Goal: Find specific page/section: Find specific page/section

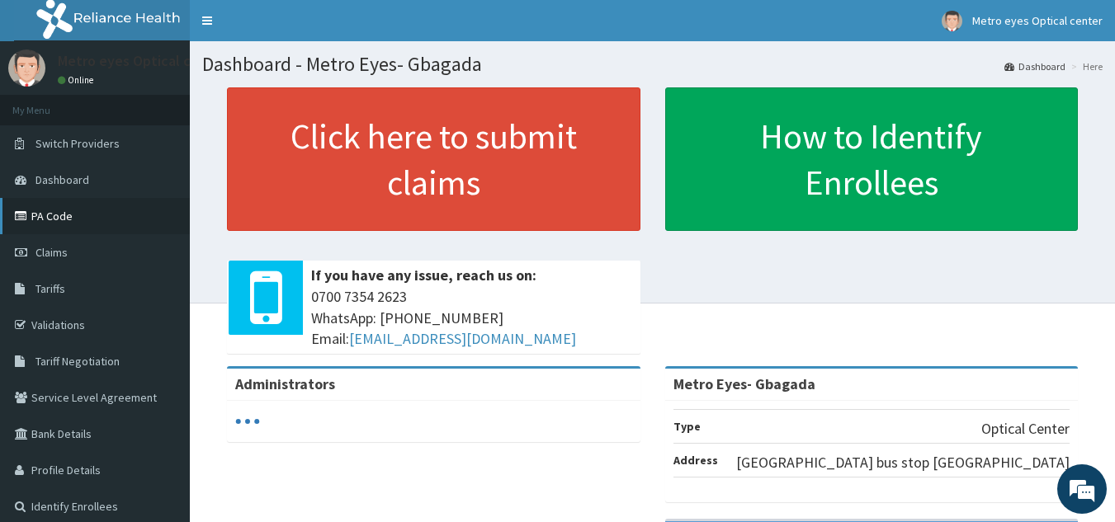
click at [66, 218] on link "PA Code" at bounding box center [95, 216] width 190 height 36
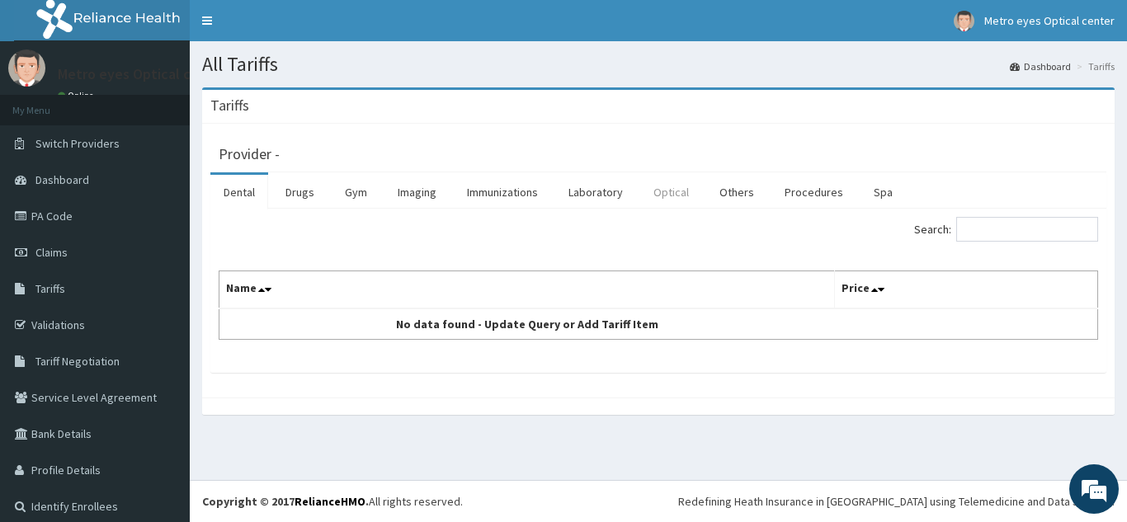
click at [662, 194] on link "Optical" at bounding box center [671, 192] width 62 height 35
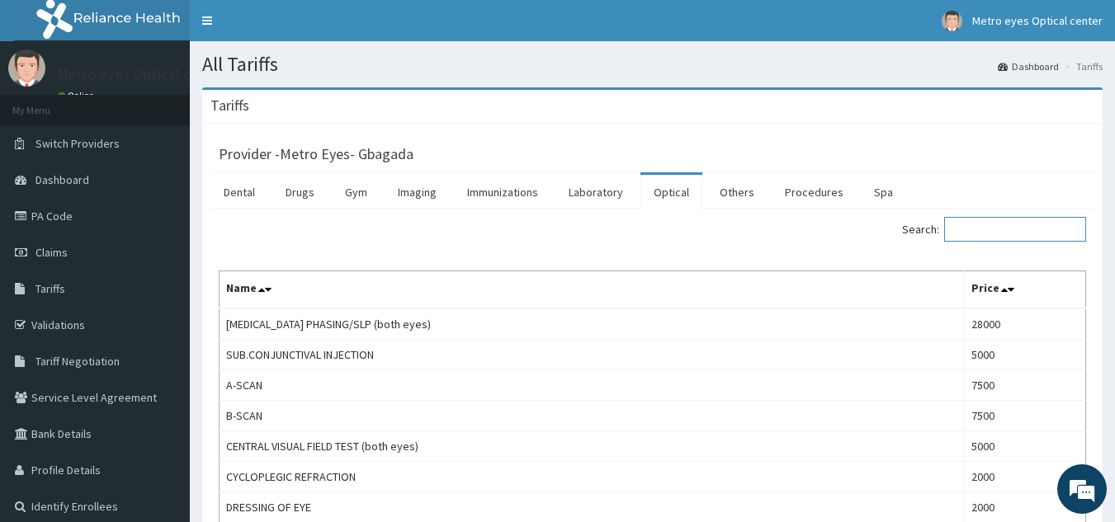
click at [980, 233] on input "Search:" at bounding box center [1015, 229] width 142 height 25
click at [58, 216] on link "PA Code" at bounding box center [95, 216] width 190 height 36
